Goal: Transaction & Acquisition: Purchase product/service

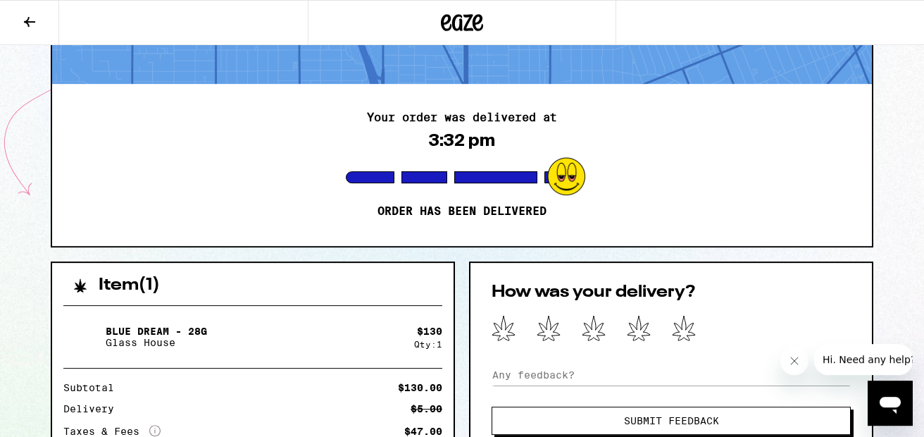
click at [30, 26] on icon at bounding box center [29, 22] width 11 height 10
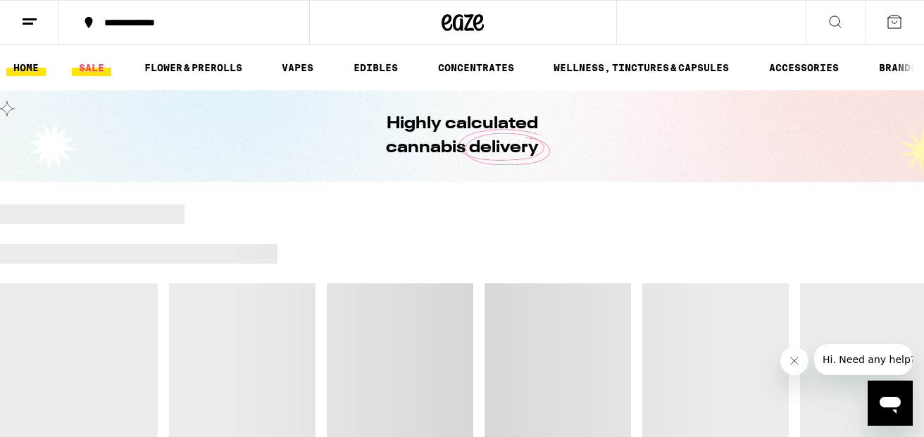
click at [86, 65] on link "SALE" at bounding box center [91, 67] width 39 height 17
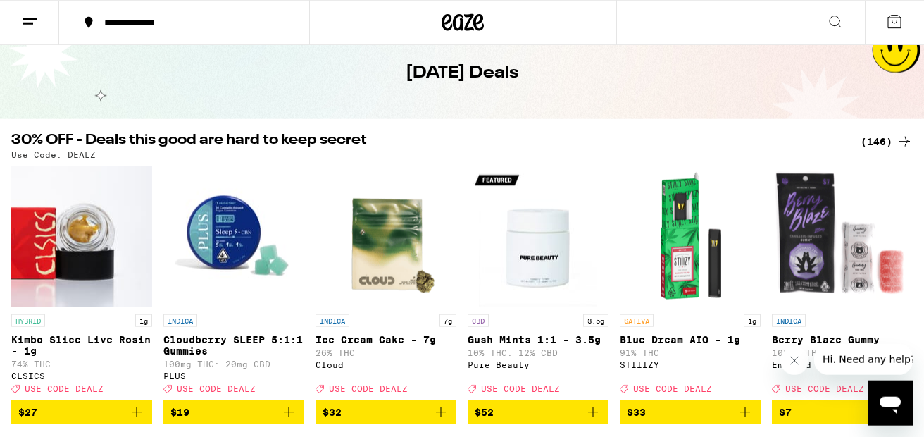
scroll to position [68, 0]
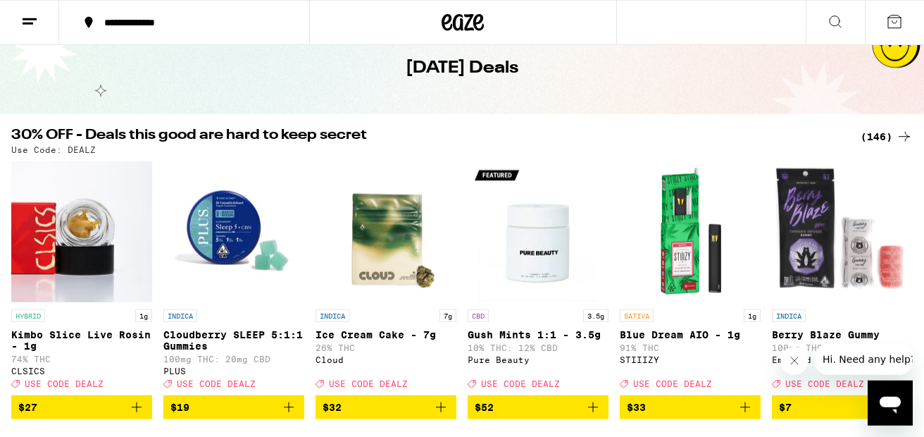
click at [885, 133] on div "(146)" at bounding box center [886, 136] width 52 height 17
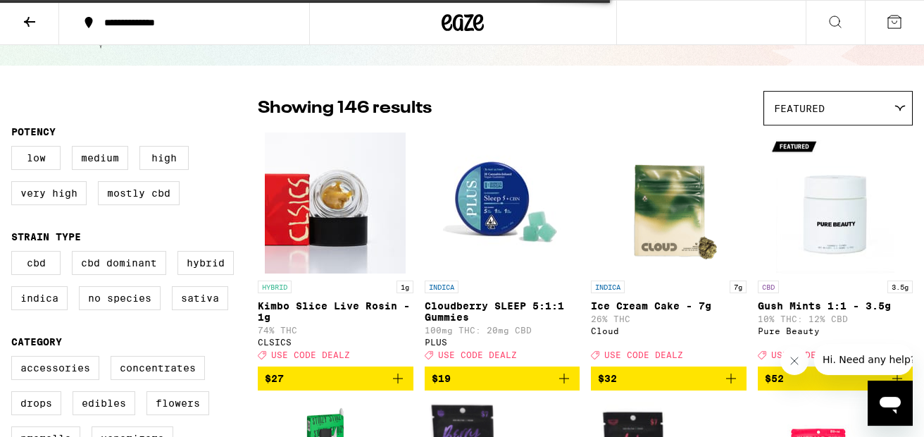
scroll to position [70, 0]
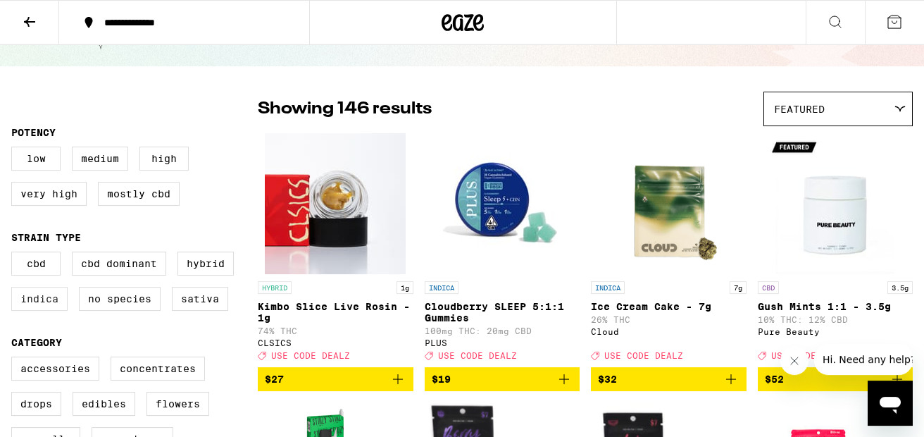
click at [37, 304] on label "Indica" at bounding box center [39, 299] width 56 height 24
click at [15, 254] on input "Indica" at bounding box center [14, 253] width 1 height 1
checkbox input "true"
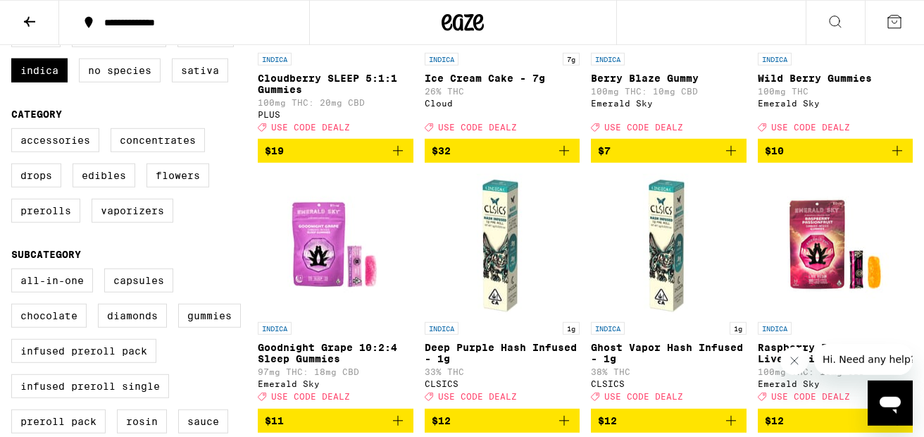
scroll to position [262, 0]
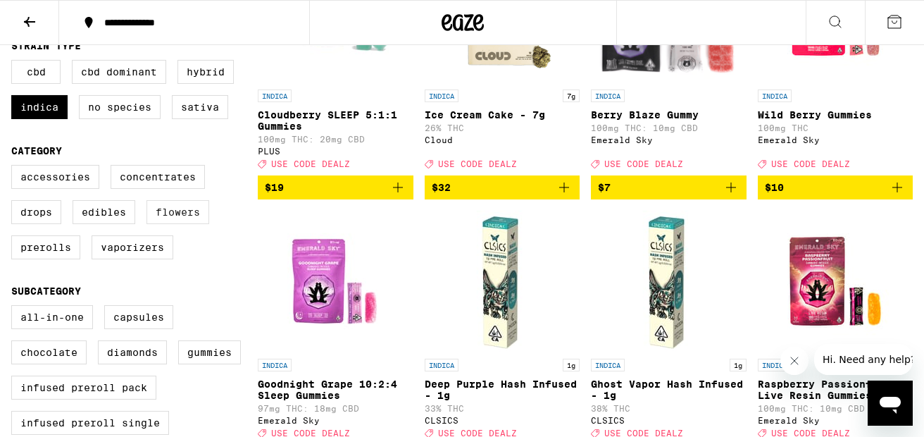
click at [180, 222] on label "Flowers" at bounding box center [177, 212] width 63 height 24
click at [15, 168] on input "Flowers" at bounding box center [14, 167] width 1 height 1
checkbox input "true"
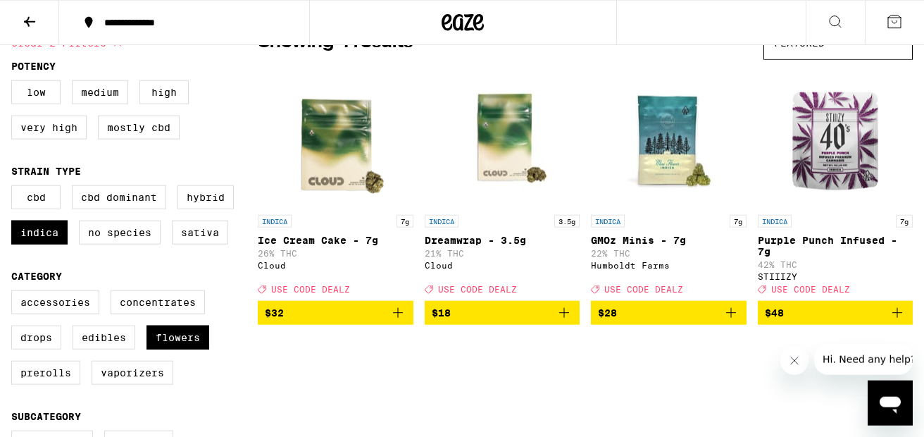
scroll to position [135, 0]
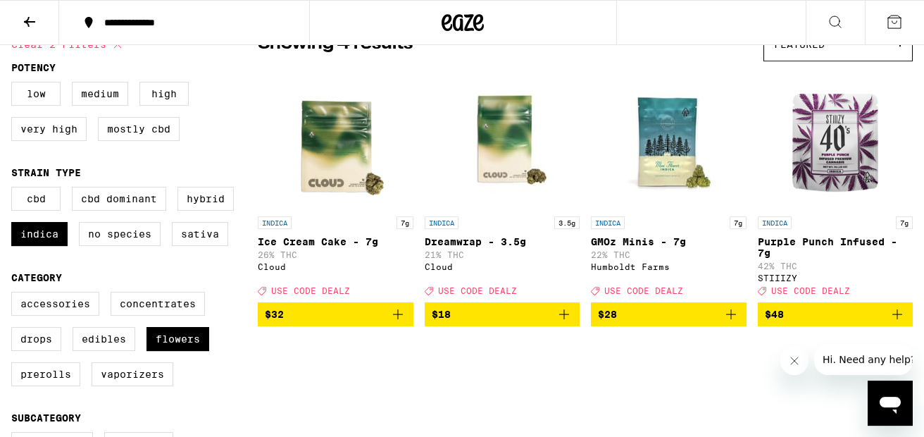
click at [808, 241] on p "Purple Punch Infused - 7g" at bounding box center [836, 247] width 156 height 23
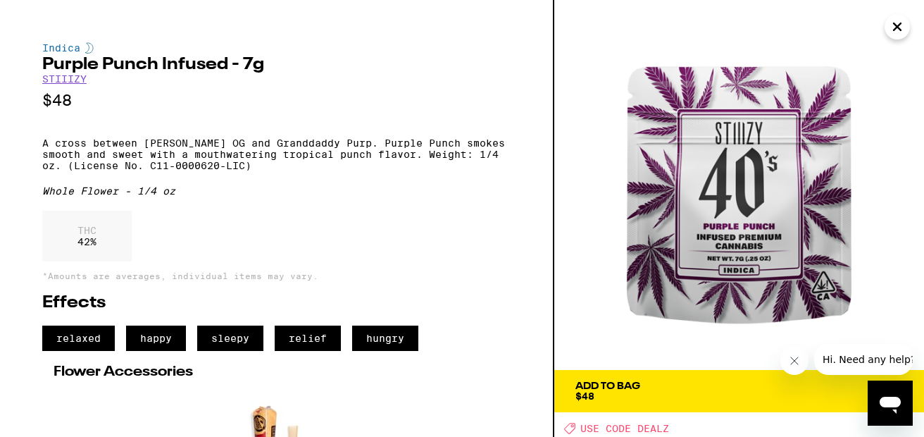
click at [790, 362] on icon "Close message from company" at bounding box center [793, 360] width 11 height 11
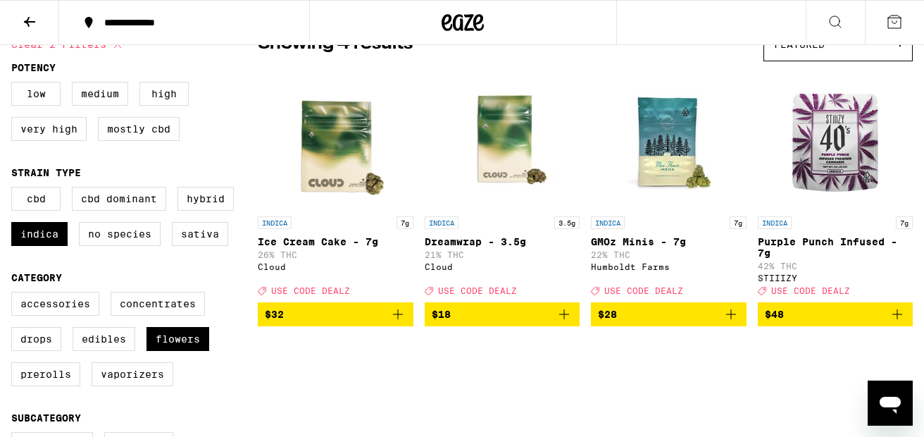
click at [897, 319] on icon "Add to bag" at bounding box center [897, 314] width 10 height 10
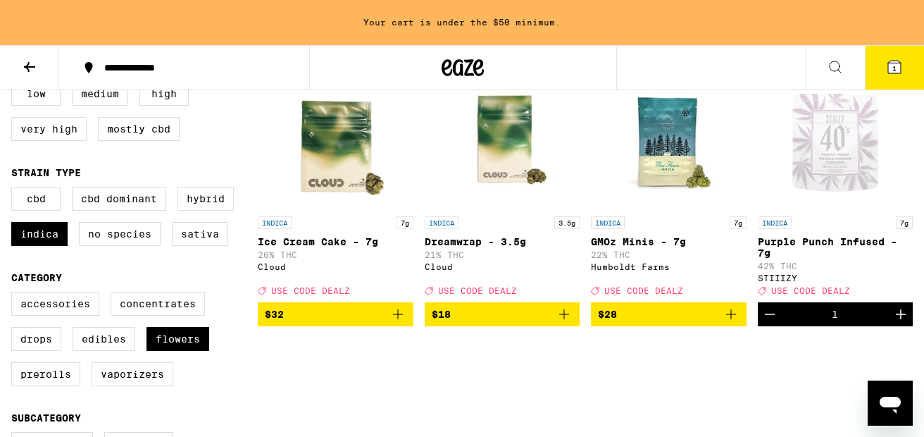
click at [897, 319] on icon "Increment" at bounding box center [900, 314] width 17 height 17
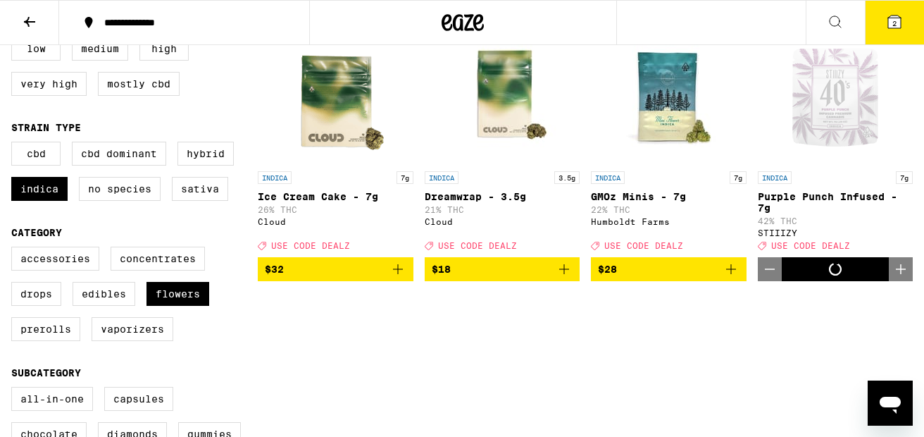
scroll to position [135, 0]
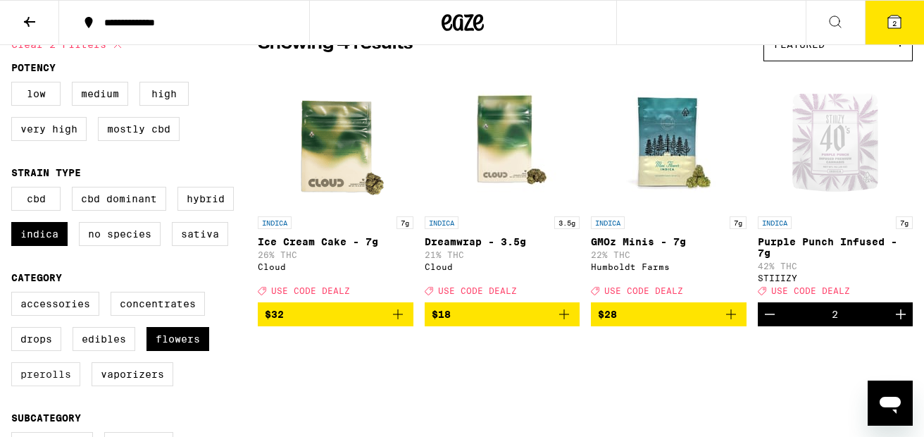
click at [44, 381] on label "Prerolls" at bounding box center [45, 374] width 69 height 24
click at [15, 294] on input "Prerolls" at bounding box center [14, 294] width 1 height 1
checkbox input "true"
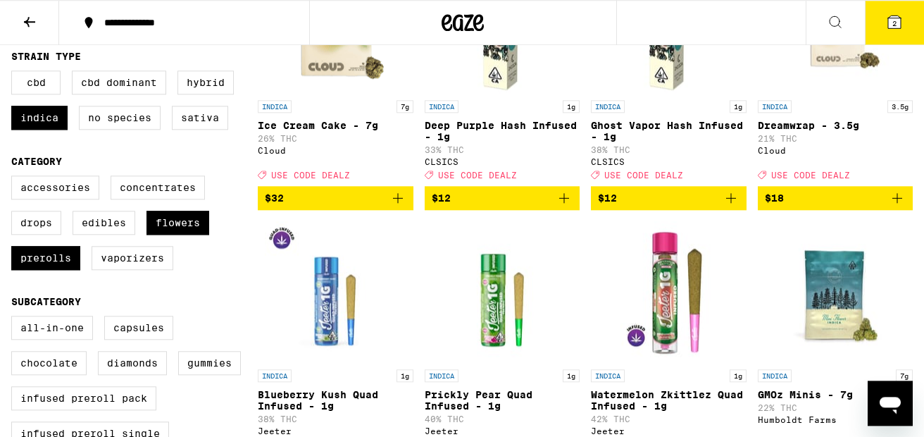
scroll to position [255, 0]
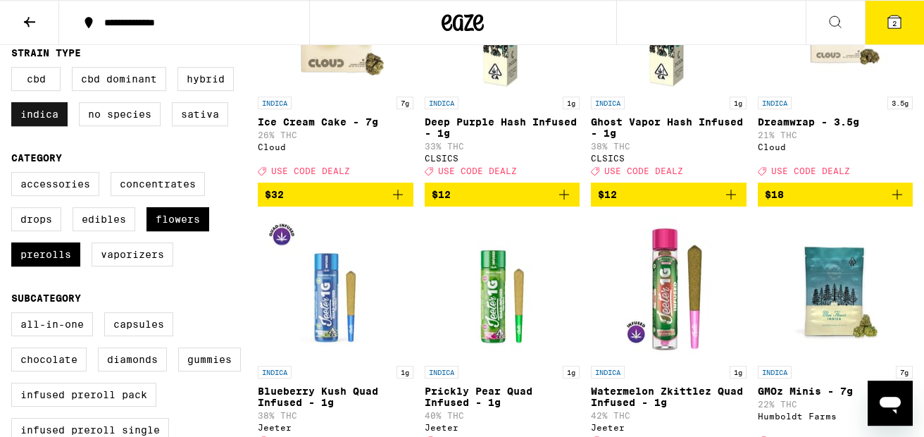
click at [45, 113] on label "Indica" at bounding box center [39, 114] width 56 height 24
click at [15, 70] on input "Indica" at bounding box center [14, 69] width 1 height 1
checkbox input "false"
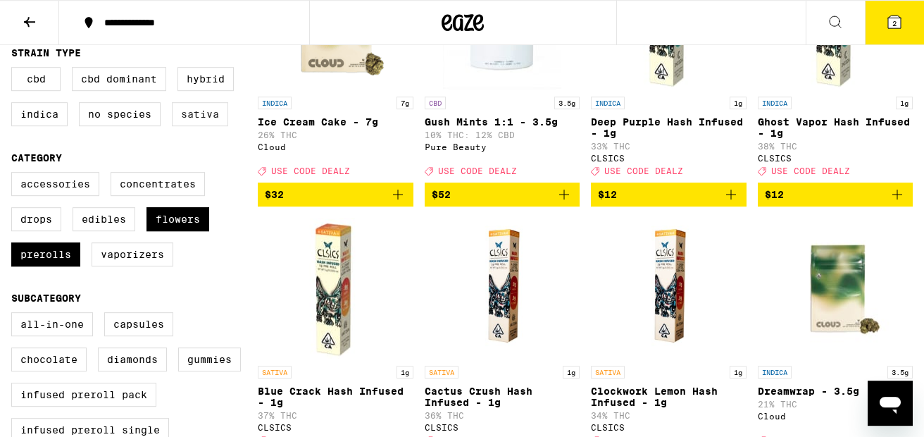
click at [202, 122] on label "Sativa" at bounding box center [200, 114] width 56 height 24
click at [15, 70] on input "Sativa" at bounding box center [14, 69] width 1 height 1
checkbox input "true"
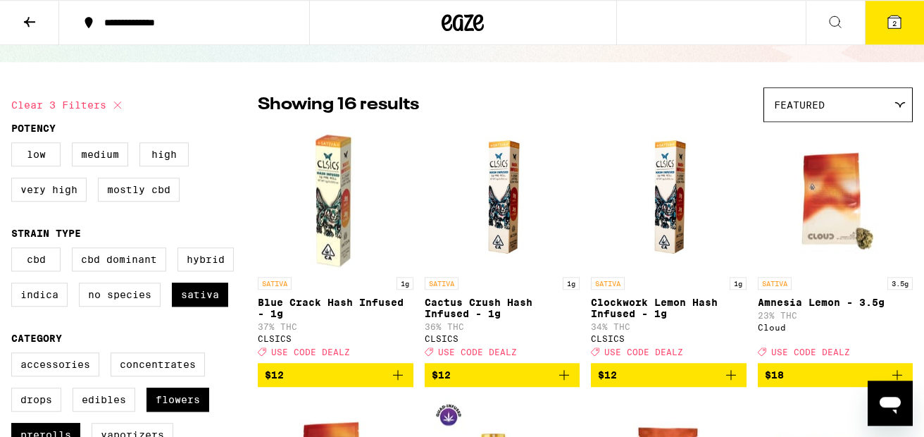
scroll to position [76, 0]
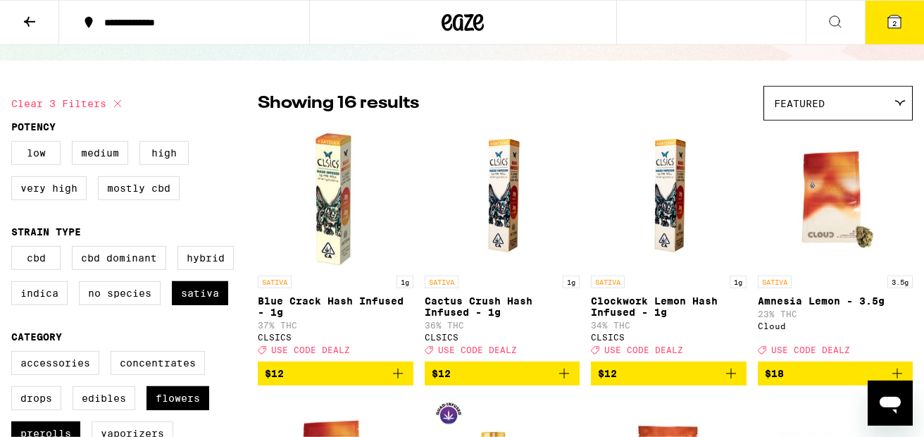
click at [886, 22] on icon at bounding box center [894, 21] width 17 height 17
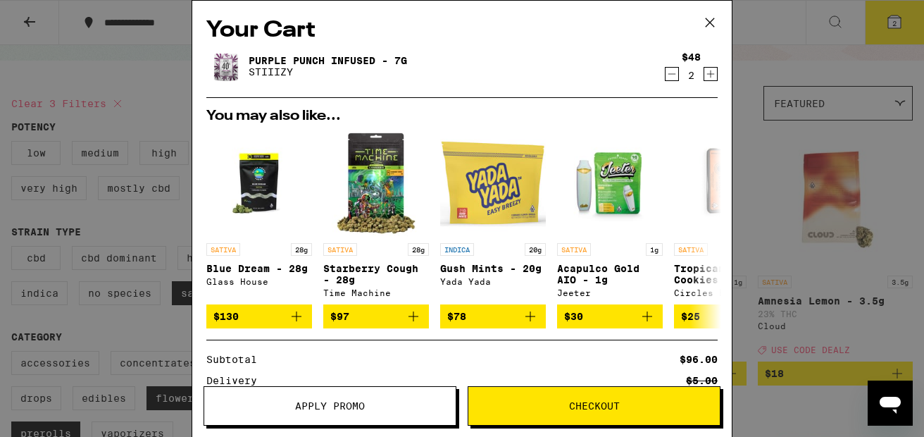
click at [337, 393] on button "Apply Promo" at bounding box center [329, 405] width 253 height 39
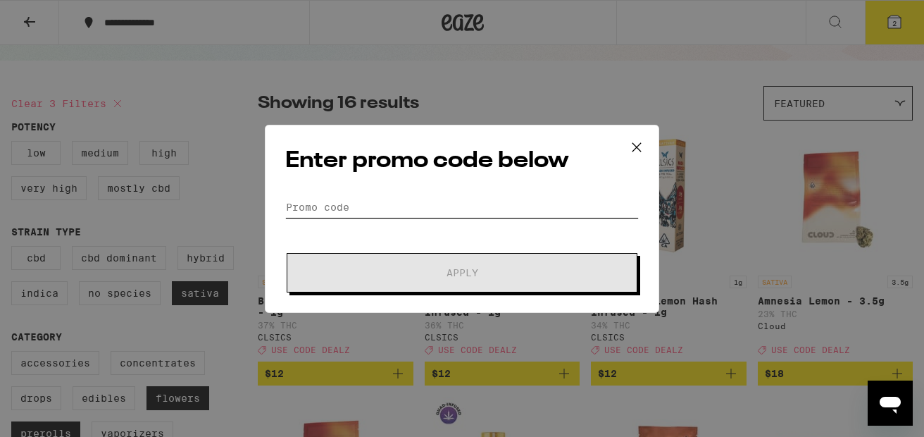
click at [365, 215] on input "Promo Code" at bounding box center [461, 206] width 353 height 21
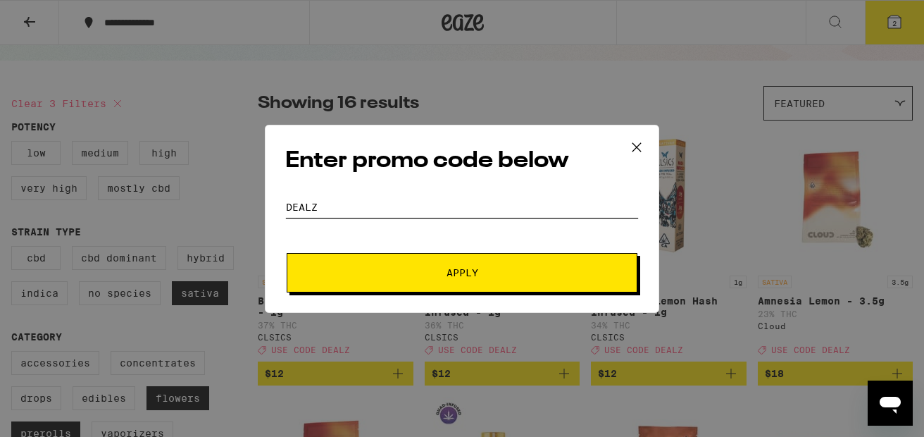
type input "DEALZ"
click at [538, 279] on button "Apply" at bounding box center [462, 272] width 351 height 39
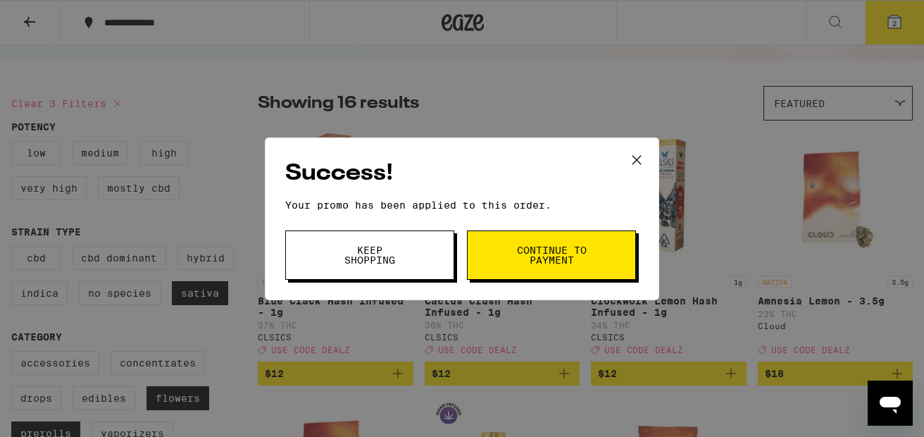
click at [577, 249] on span "Continue to payment" at bounding box center [551, 255] width 72 height 20
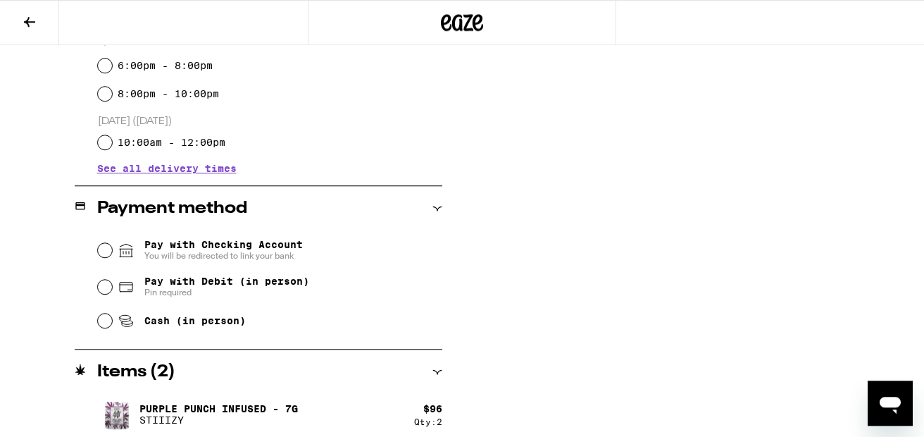
scroll to position [462, 0]
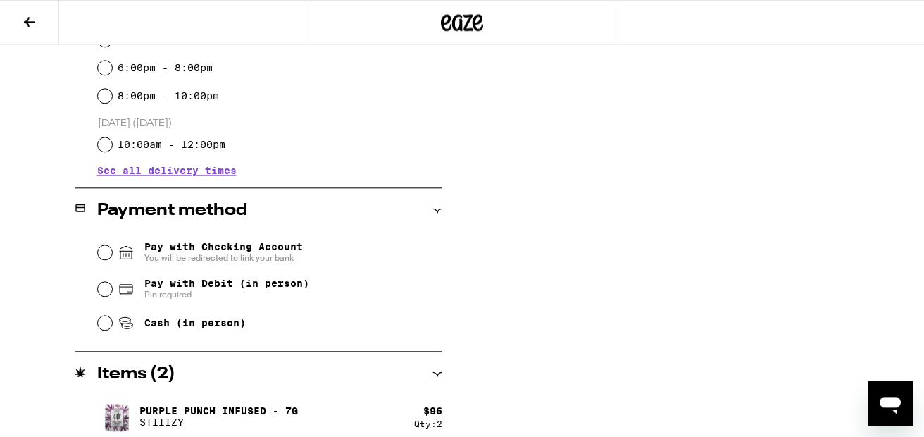
click at [215, 327] on span "Cash (in person)" at bounding box center [194, 322] width 101 height 11
click at [112, 327] on input "Cash (in person)" at bounding box center [105, 322] width 14 height 14
radio input "true"
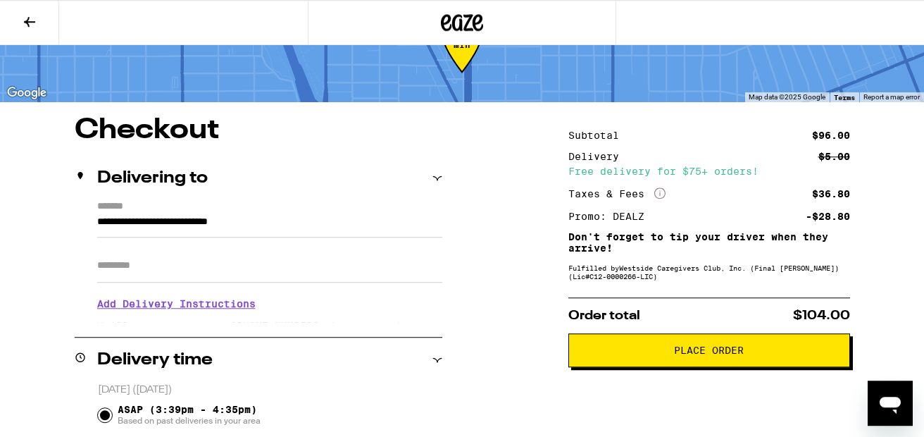
scroll to position [53, 0]
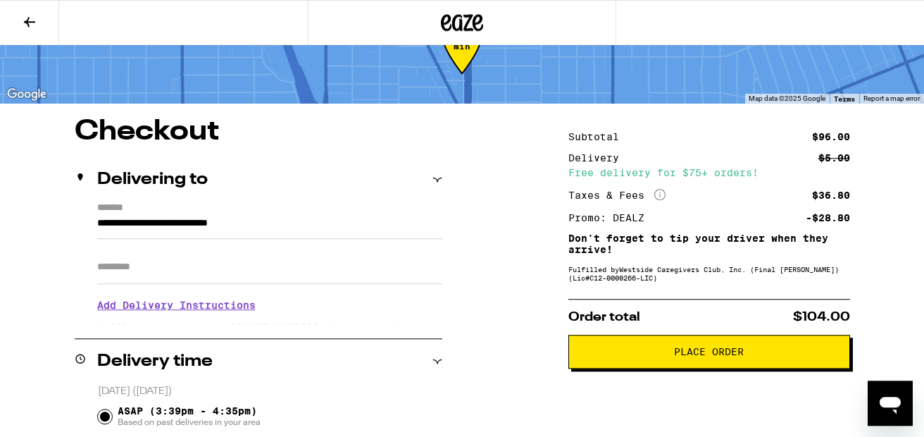
click at [760, 356] on span "Place Order" at bounding box center [709, 351] width 258 height 10
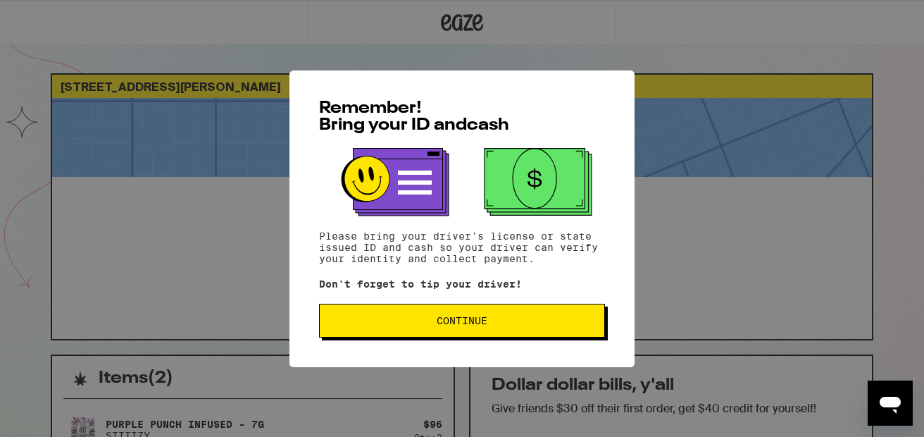
click at [458, 310] on button "Continue" at bounding box center [462, 320] width 286 height 34
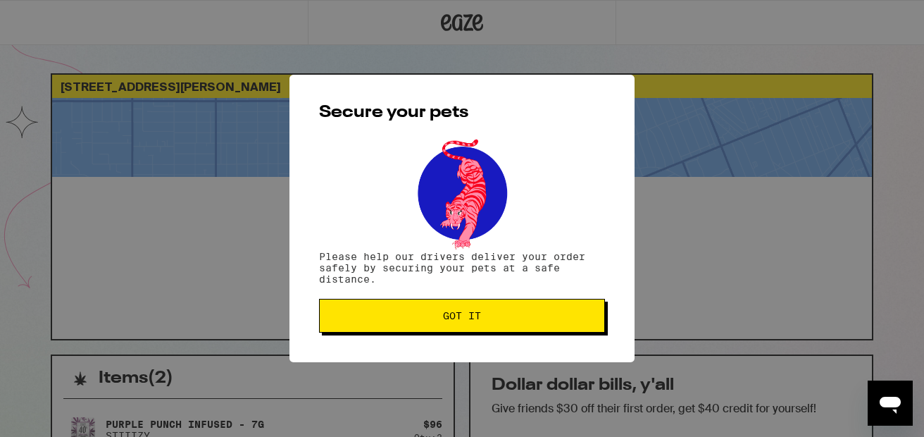
click at [458, 310] on button "Got it" at bounding box center [462, 316] width 286 height 34
